Goal: Task Accomplishment & Management: Manage account settings

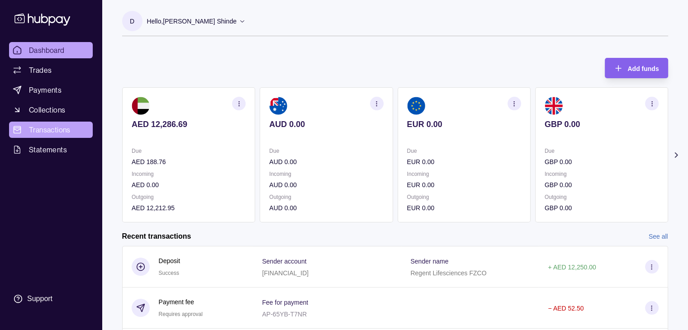
click at [57, 128] on span "Transactions" at bounding box center [50, 129] width 42 height 11
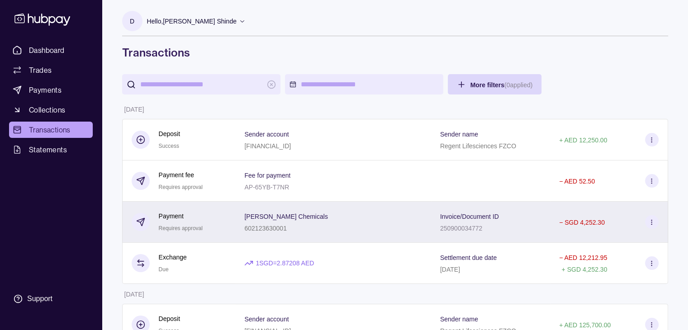
click at [587, 228] on div "− SGD 4,252.30" at bounding box center [582, 222] width 46 height 11
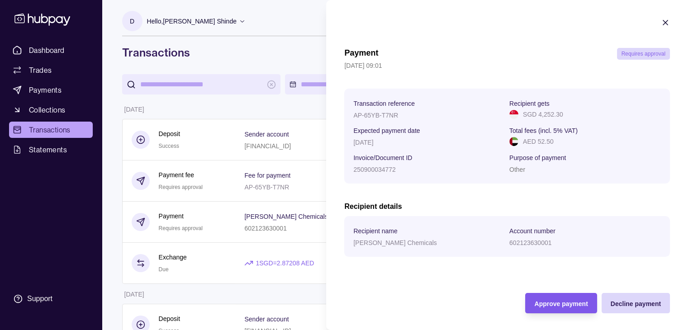
click at [543, 302] on span "Approve payment" at bounding box center [560, 303] width 53 height 7
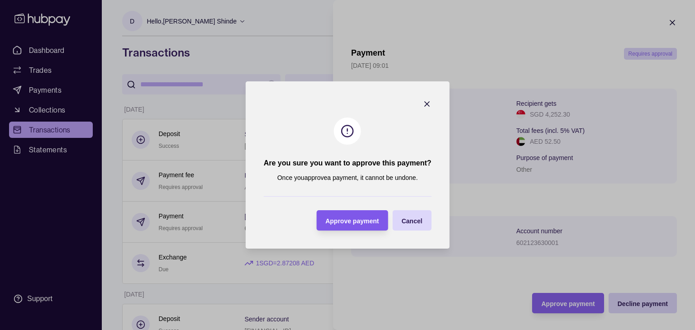
click at [340, 215] on div "Approve payment" at bounding box center [351, 220] width 53 height 11
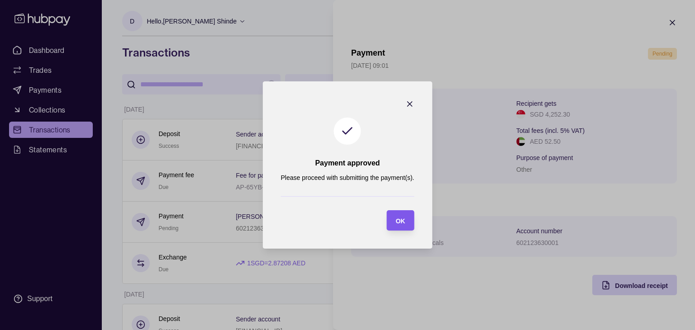
click at [400, 214] on div "OK" at bounding box center [393, 220] width 23 height 20
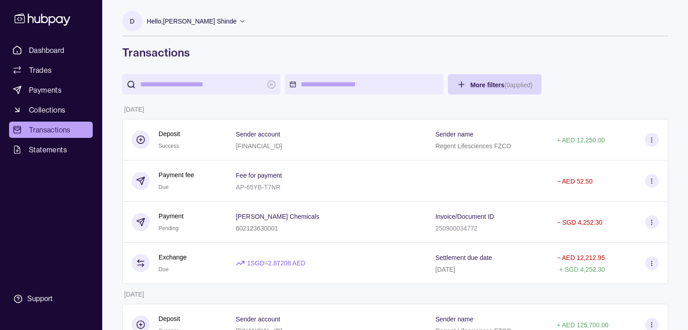
click at [239, 19] on icon at bounding box center [242, 21] width 7 height 7
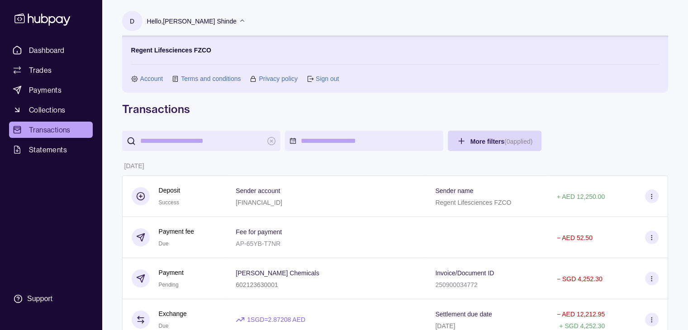
click at [329, 80] on link "Sign out" at bounding box center [327, 79] width 23 height 10
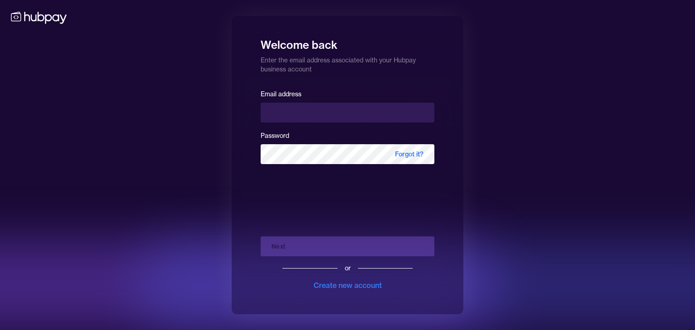
click at [512, 94] on div "Welcome back Enter the email address associated with your Hubpay business accou…" at bounding box center [347, 165] width 695 height 330
drag, startPoint x: 530, startPoint y: 67, endPoint x: 514, endPoint y: 32, distance: 38.5
click at [514, 32] on div "Welcome back Enter the email address associated with your Hubpay business accou…" at bounding box center [347, 165] width 695 height 330
drag, startPoint x: 538, startPoint y: 27, endPoint x: 563, endPoint y: 0, distance: 36.8
click at [538, 26] on div "Welcome back Enter the email address associated with your Hubpay business accou…" at bounding box center [347, 165] width 695 height 330
